Goal: Check status: Check status

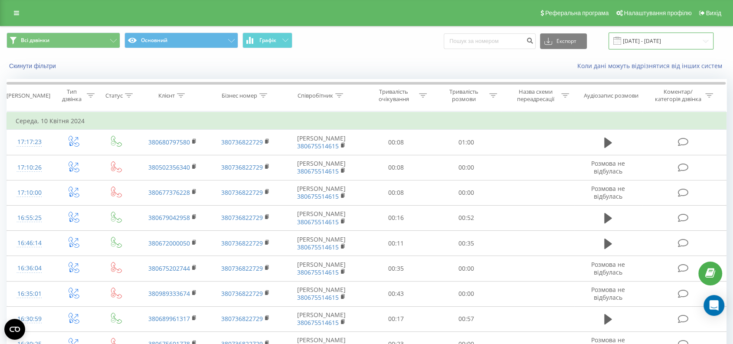
click at [650, 43] on input "[DATE] - [DATE]" at bounding box center [661, 41] width 105 height 17
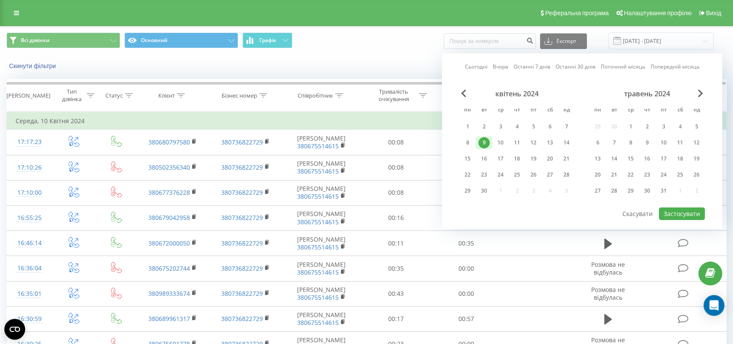
click at [474, 68] on link "Сьогодні" at bounding box center [476, 67] width 23 height 8
click at [683, 208] on button "Застосувати" at bounding box center [682, 213] width 46 height 13
type input "[DATE] - [DATE]"
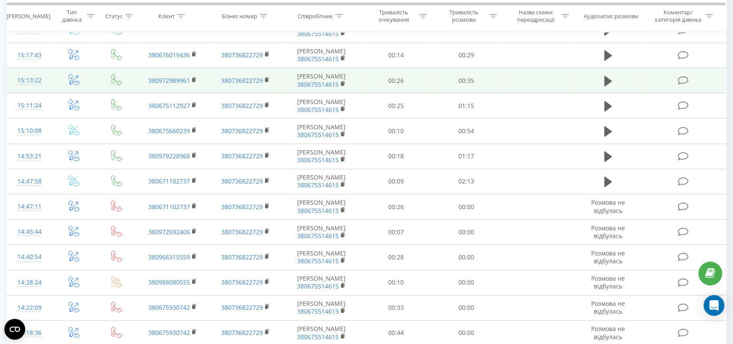
scroll to position [144, 0]
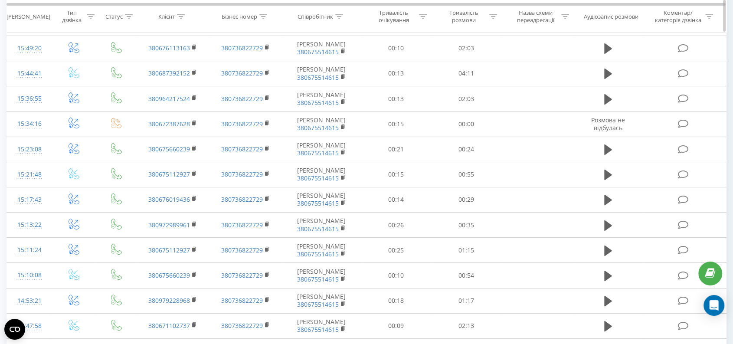
click at [471, 16] on div "Тривалість розмови" at bounding box center [464, 16] width 46 height 15
click at [462, 57] on div at bounding box center [462, 58] width 62 height 8
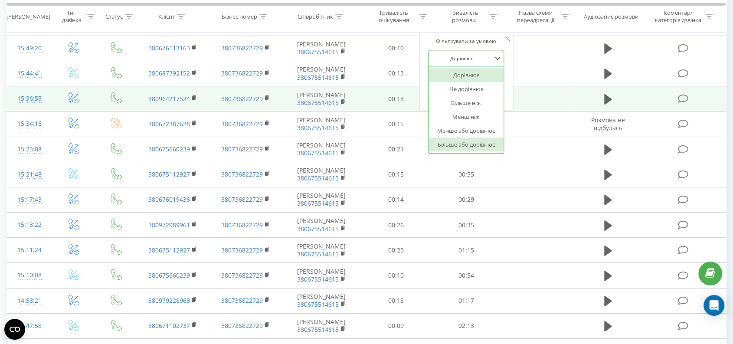
drag, startPoint x: 468, startPoint y: 144, endPoint x: 464, endPoint y: 134, distance: 11.3
click at [468, 144] on div "Більше або дорівнює" at bounding box center [466, 145] width 75 height 14
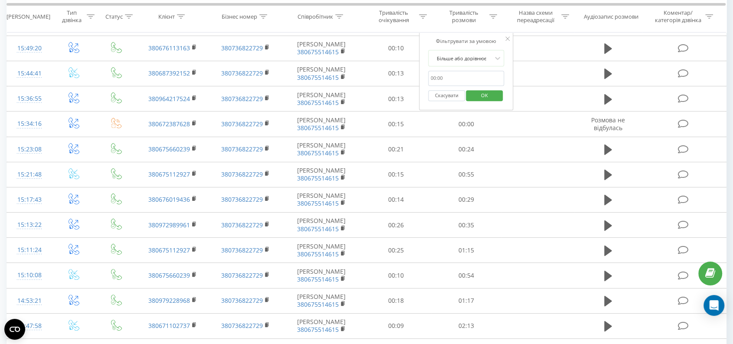
click at [451, 76] on input "text" at bounding box center [466, 78] width 76 height 15
type input "0050"
click at [486, 92] on span "OK" at bounding box center [485, 95] width 24 height 13
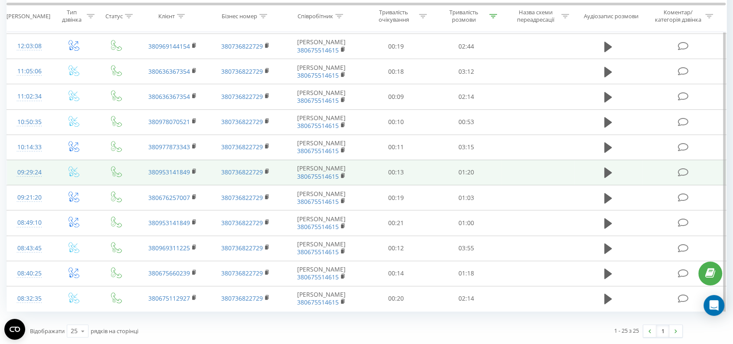
scroll to position [615, 0]
